Goal: Transaction & Acquisition: Purchase product/service

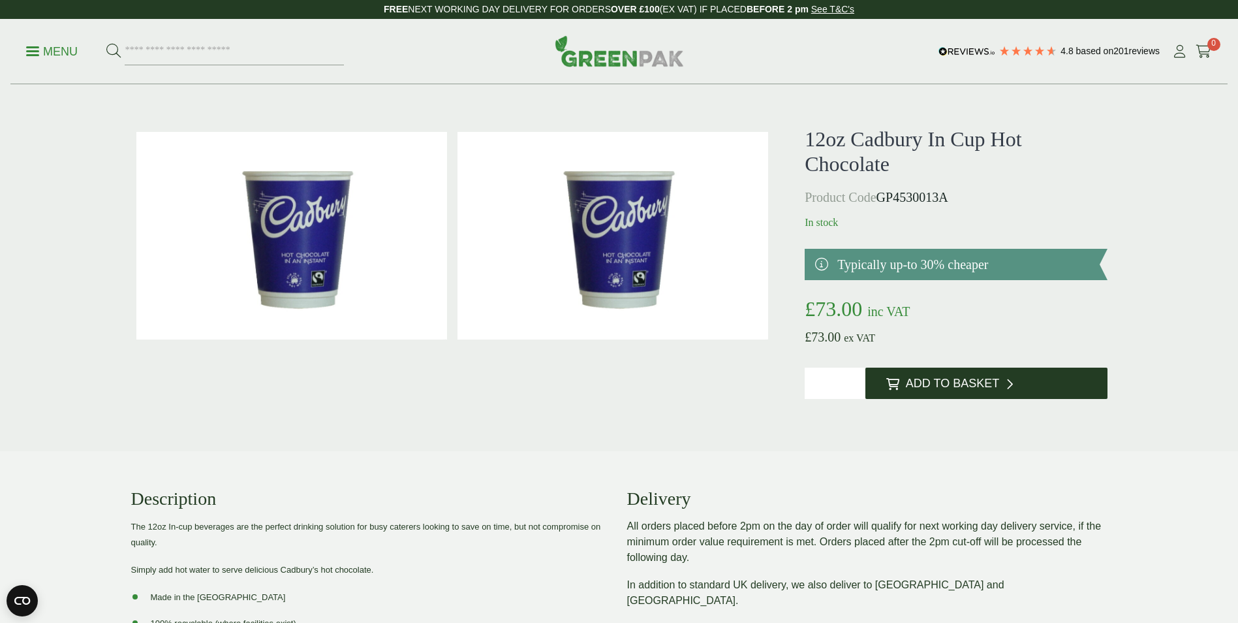
click at [939, 386] on span "Add to Basket" at bounding box center [952, 384] width 93 height 14
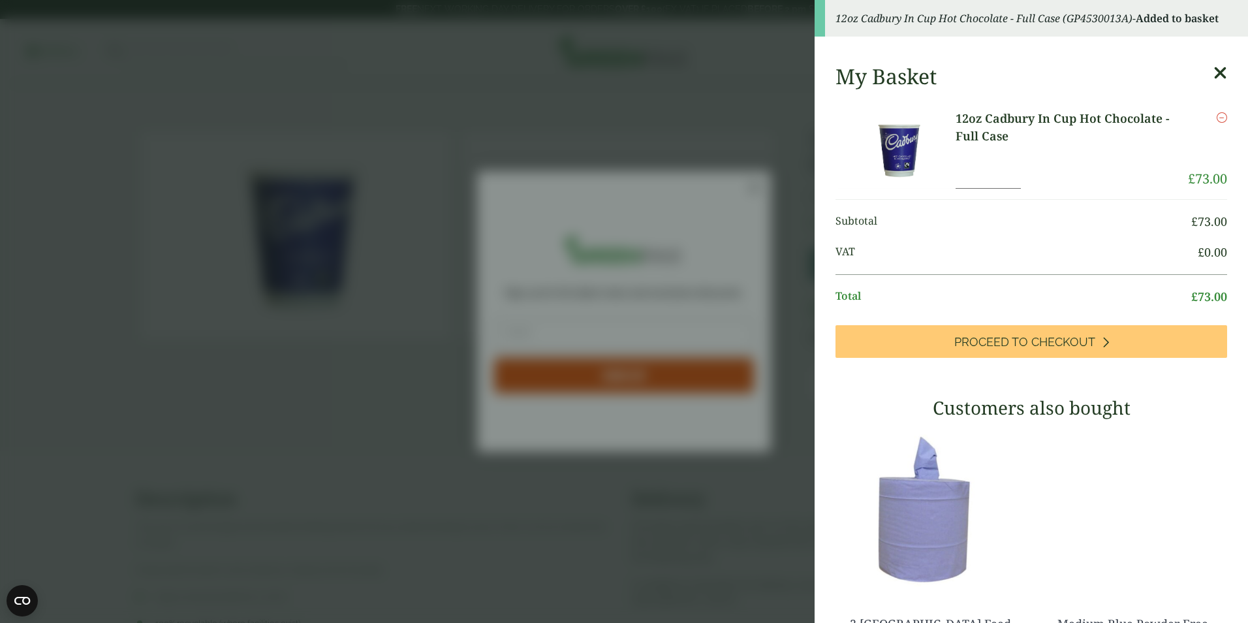
drag, startPoint x: 1204, startPoint y: 70, endPoint x: 90, endPoint y: 76, distance: 1113.5
click at [1213, 70] on icon at bounding box center [1220, 73] width 14 height 18
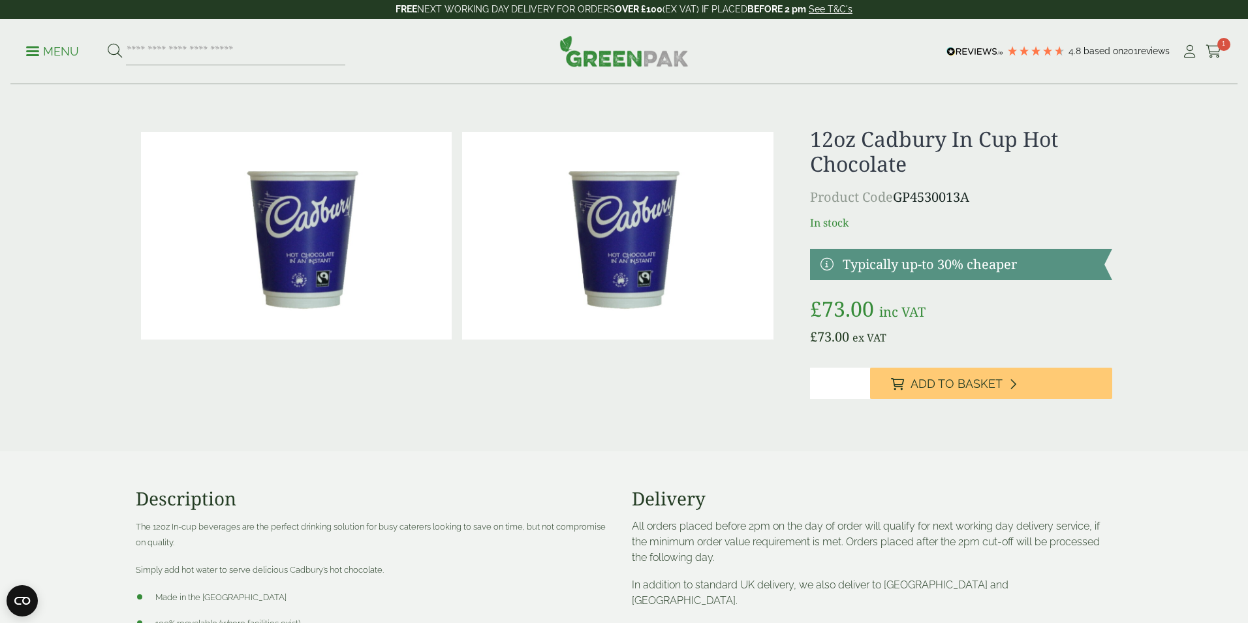
click at [29, 52] on p "Menu" at bounding box center [52, 52] width 53 height 16
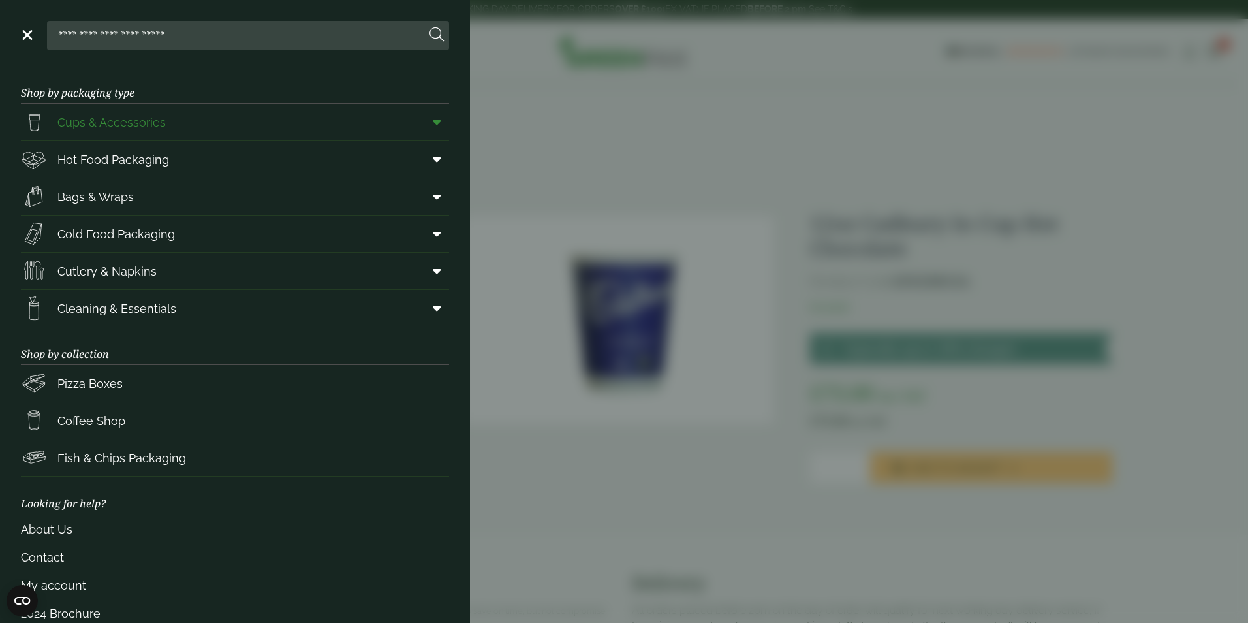
scroll to position [25, 0]
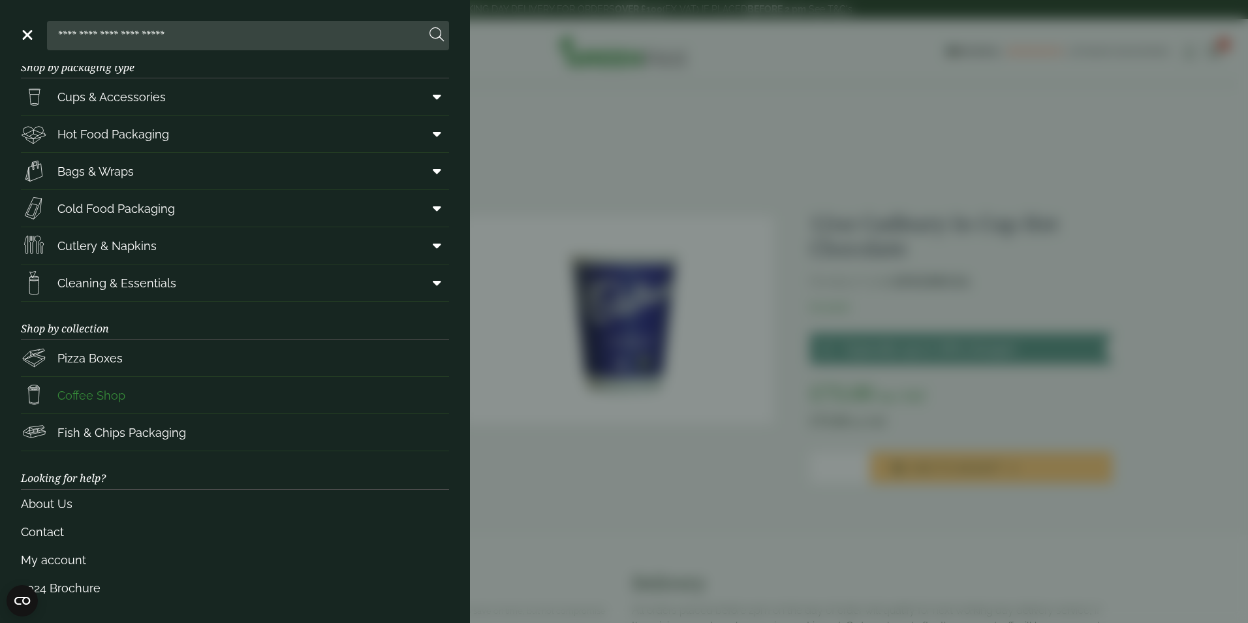
click at [102, 382] on span "Coffee Shop" at bounding box center [73, 395] width 104 height 26
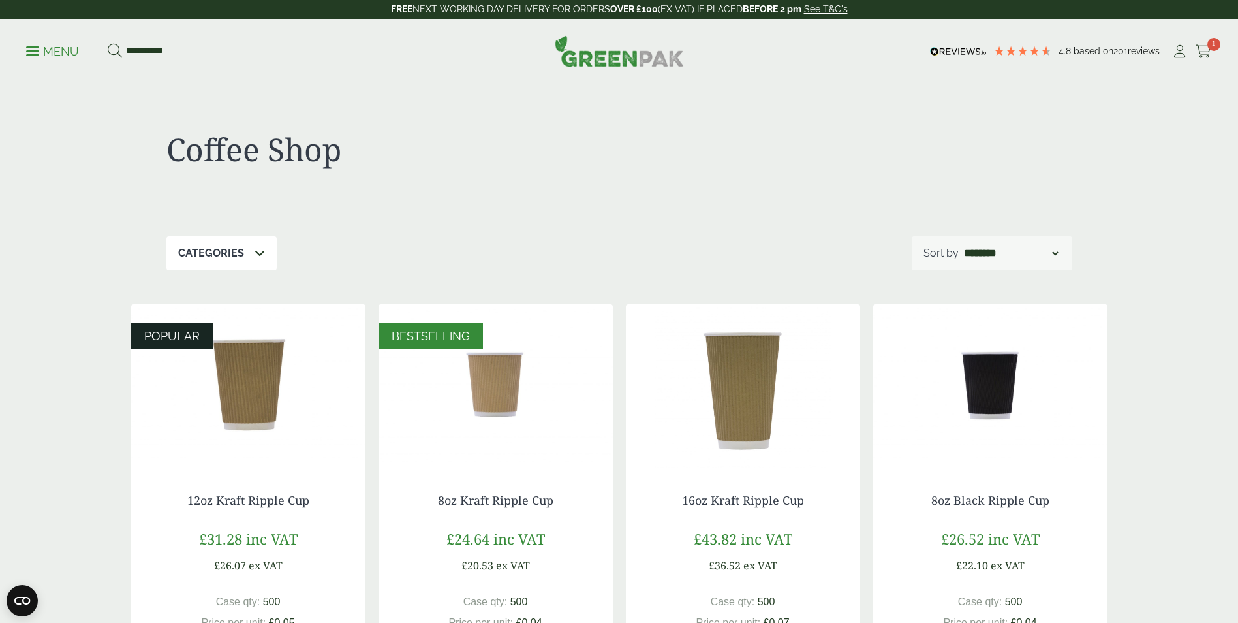
click at [249, 250] on div "Categories" at bounding box center [221, 253] width 110 height 34
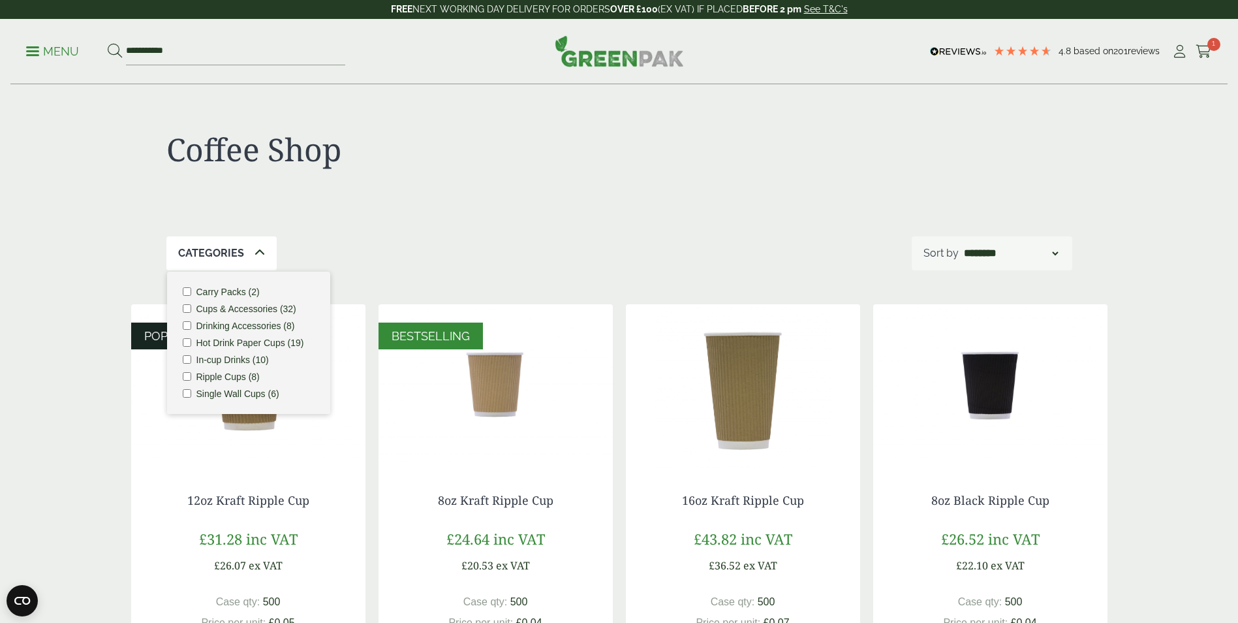
click at [223, 253] on p "Categories" at bounding box center [211, 253] width 66 height 16
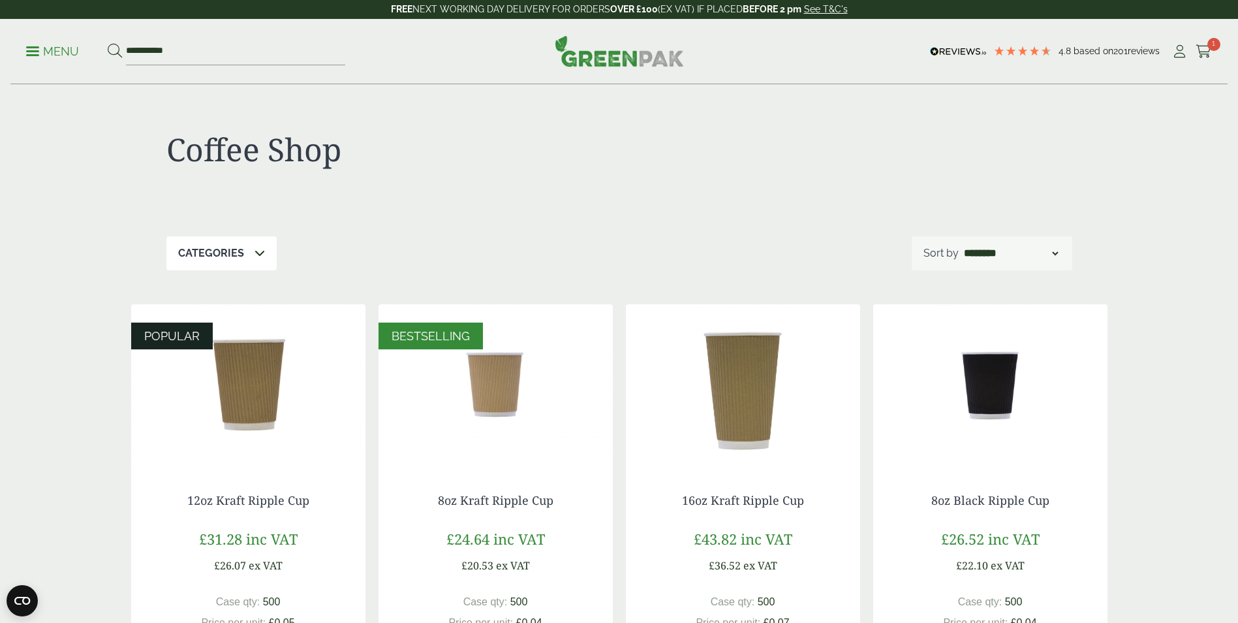
click at [223, 253] on p "Categories" at bounding box center [211, 253] width 66 height 16
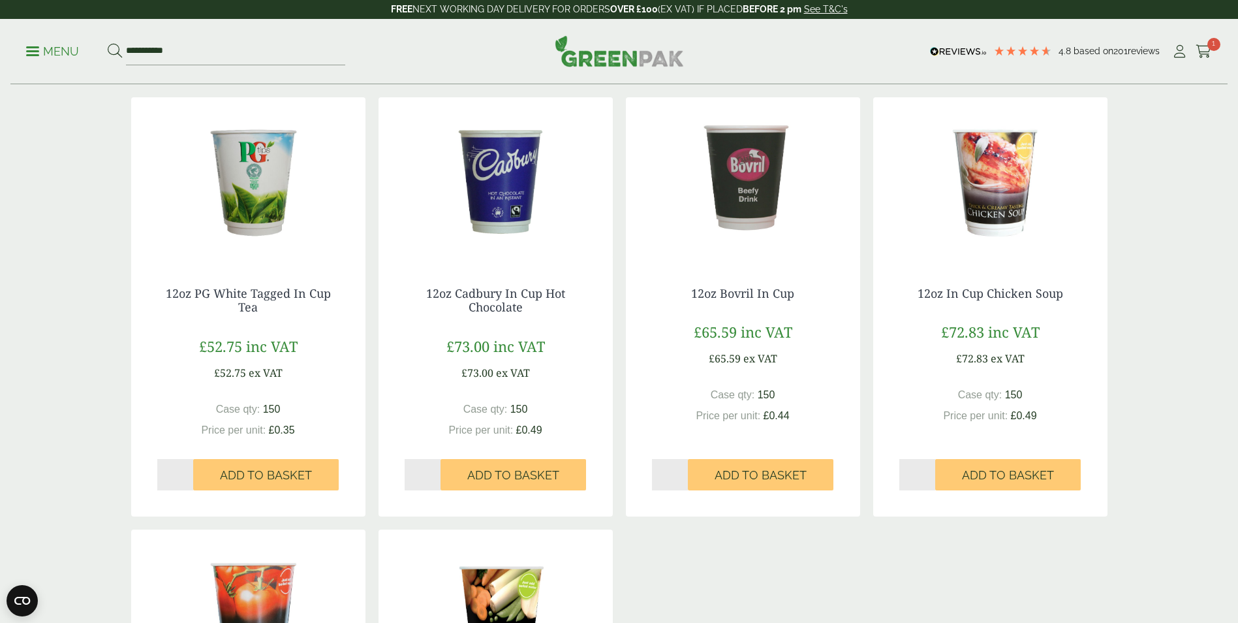
scroll to position [653, 0]
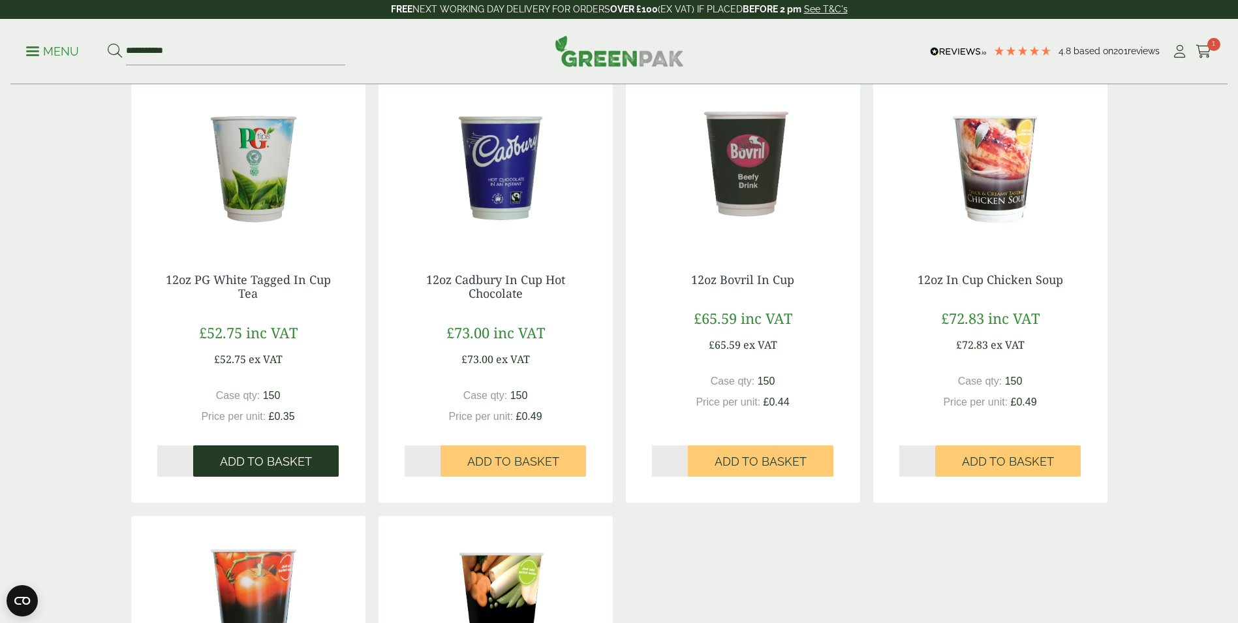
click at [286, 465] on span "Add to Basket" at bounding box center [266, 461] width 92 height 14
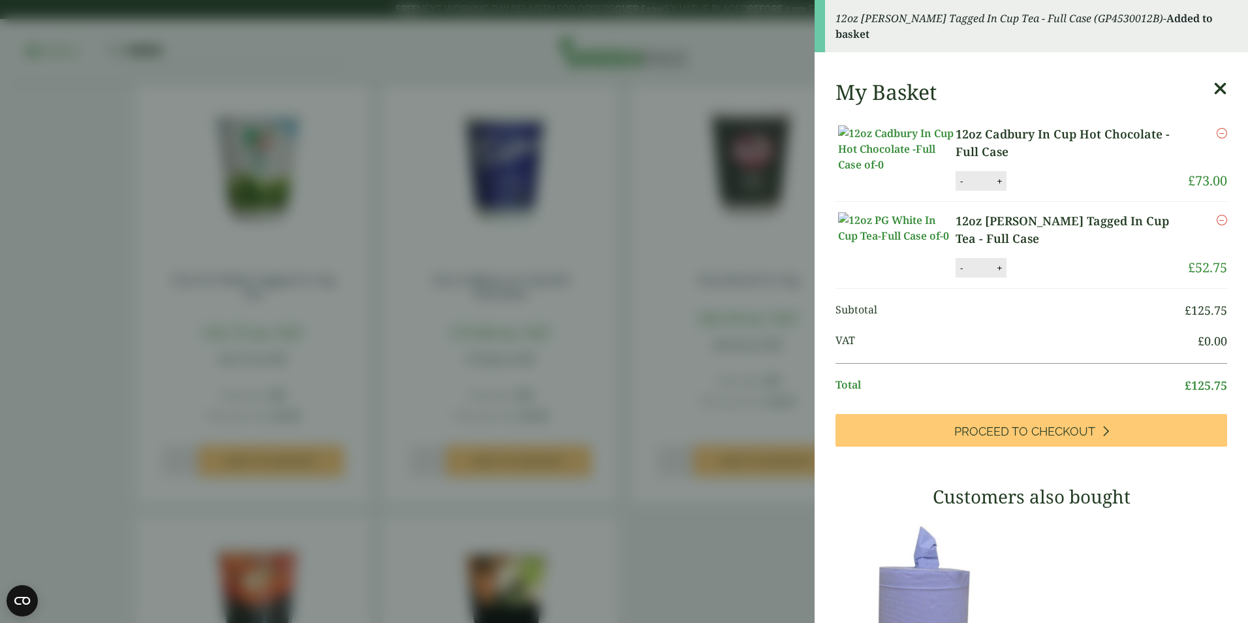
click at [117, 354] on aside "12oz [PERSON_NAME] Tagged In Cup Tea - Full Case (GP4530012B) - Added to basket…" at bounding box center [624, 311] width 1248 height 623
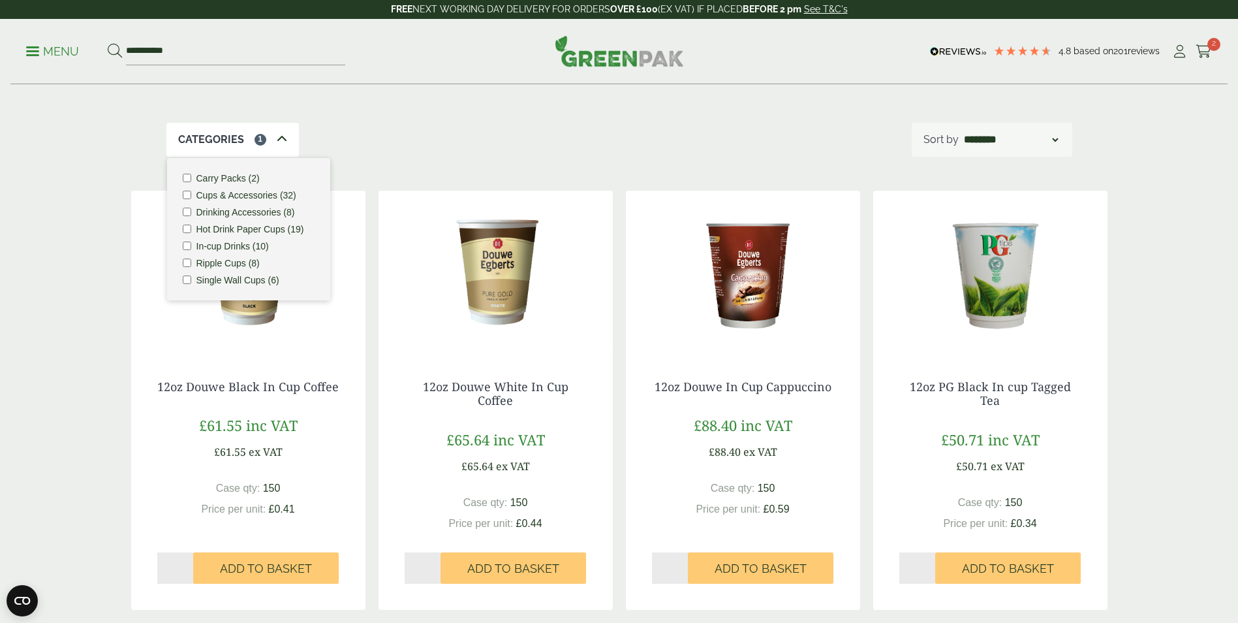
scroll to position [0, 0]
